Goal: Use online tool/utility: Utilize a website feature to perform a specific function

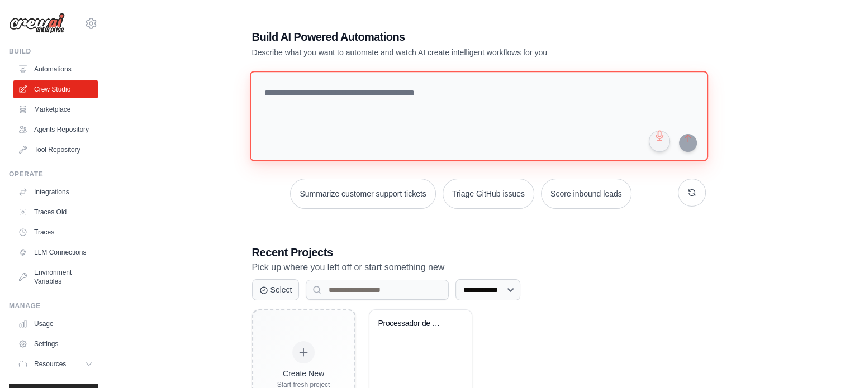
click at [288, 105] on textarea at bounding box center [478, 116] width 458 height 91
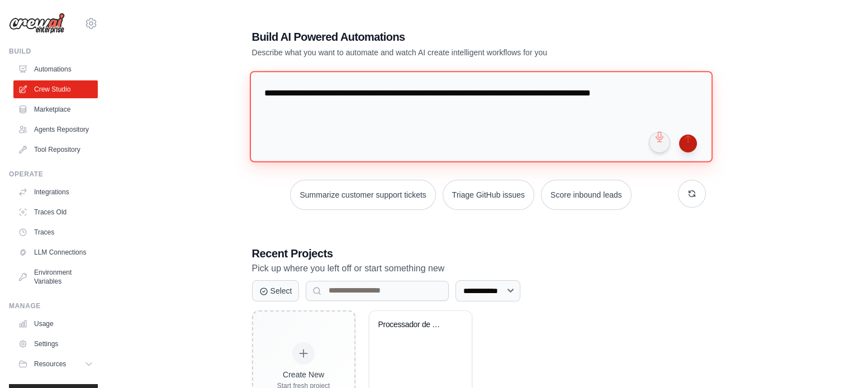
type textarea "**********"
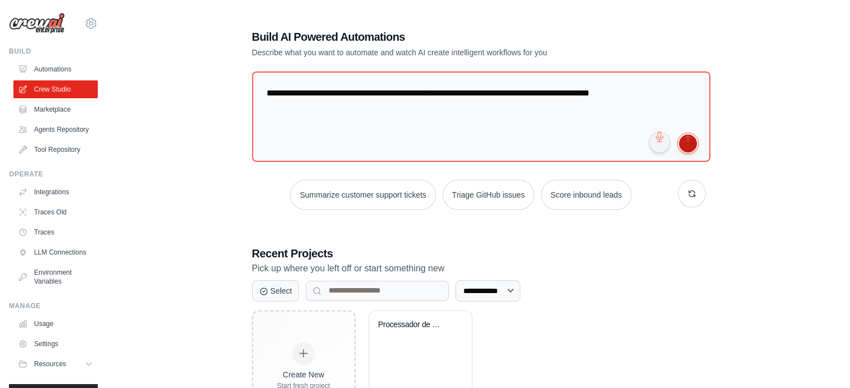
click at [691, 141] on button "submit" at bounding box center [688, 144] width 18 height 18
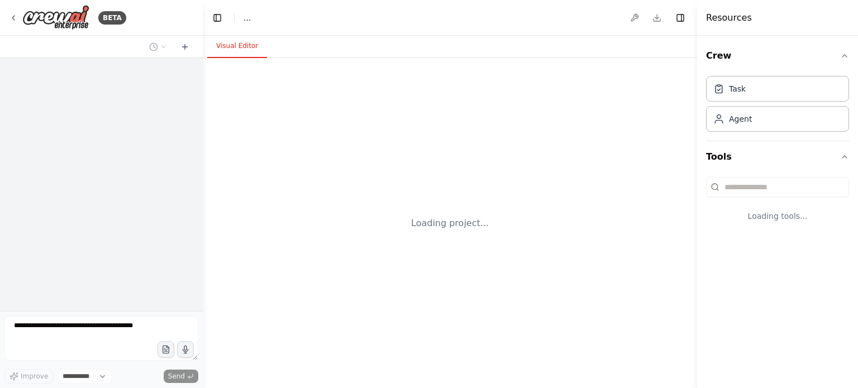
select select "****"
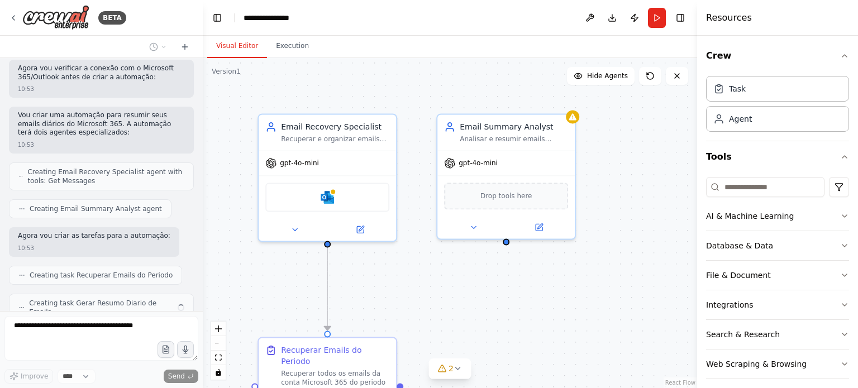
scroll to position [287, 0]
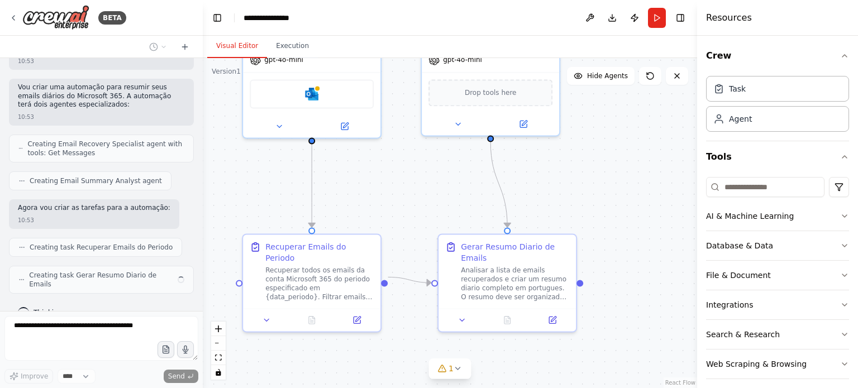
drag, startPoint x: 623, startPoint y: 188, endPoint x: 635, endPoint y: 135, distance: 54.1
click at [611, 88] on div ".deletable-edge-delete-btn { width: 20px; height: 20px; border: 0px solid #ffff…" at bounding box center [450, 223] width 495 height 330
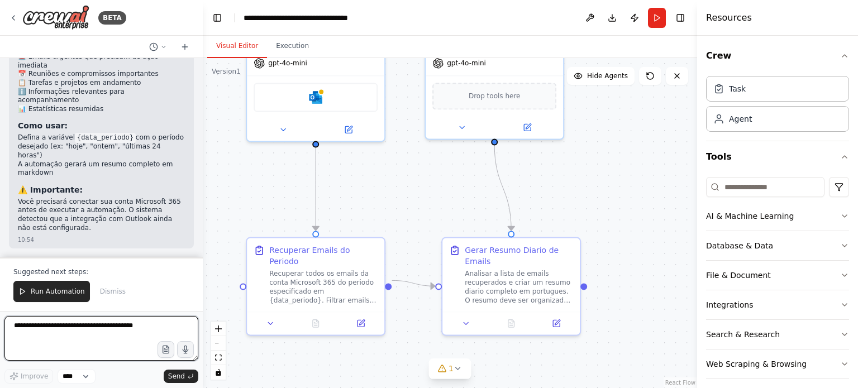
scroll to position [809, 0]
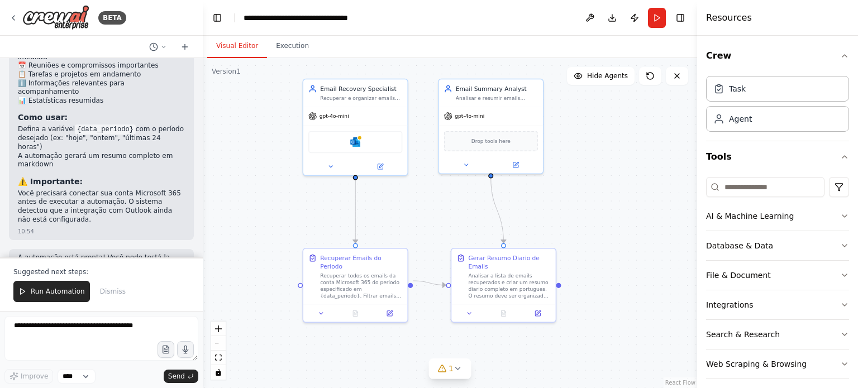
drag, startPoint x: 628, startPoint y: 200, endPoint x: 588, endPoint y: 215, distance: 42.5
click at [588, 215] on div ".deletable-edge-delete-btn { width: 20px; height: 20px; border: 0px solid #ffff…" at bounding box center [450, 223] width 495 height 330
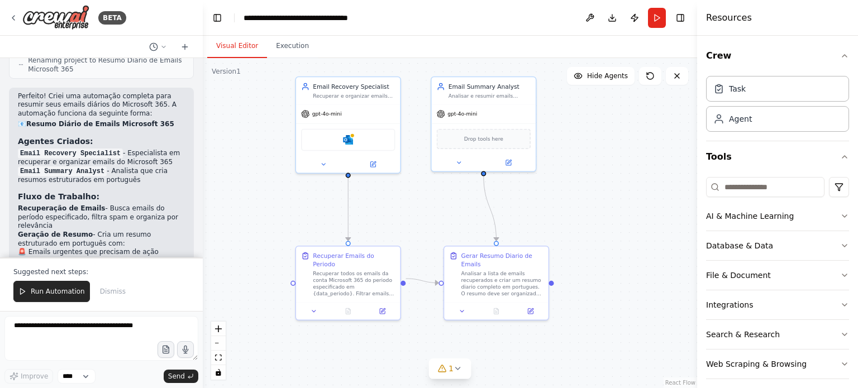
scroll to position [586, 0]
